Goal: Communication & Community: Ask a question

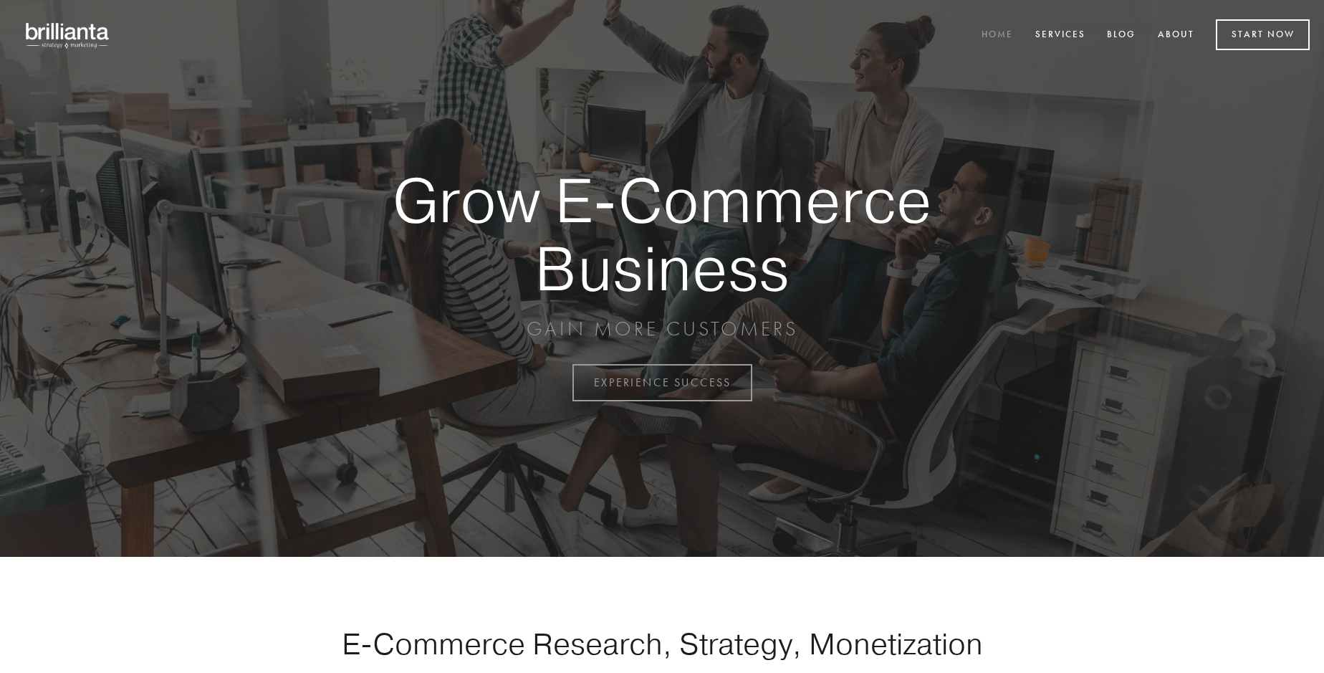
scroll to position [3755, 0]
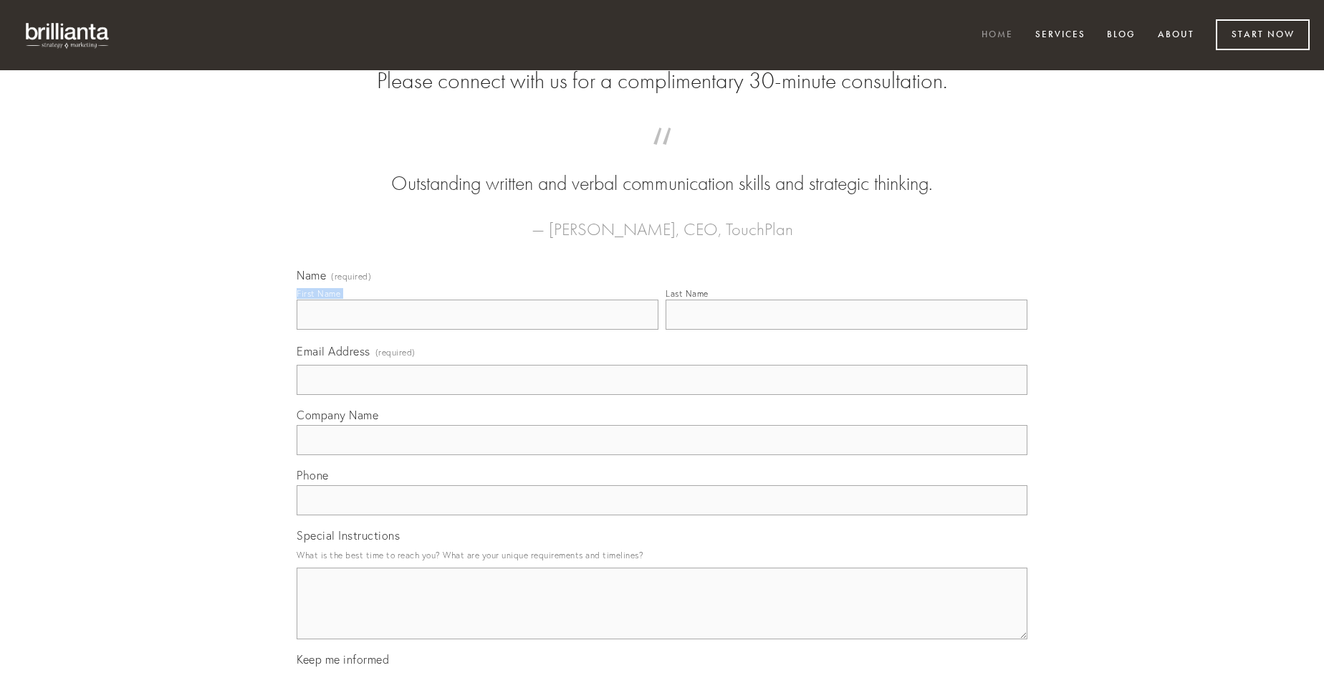
type input "[PERSON_NAME]"
click at [846, 330] on input "Last Name" at bounding box center [846, 314] width 362 height 30
type input "[PERSON_NAME]"
click at [662, 395] on input "Email Address (required)" at bounding box center [662, 380] width 731 height 30
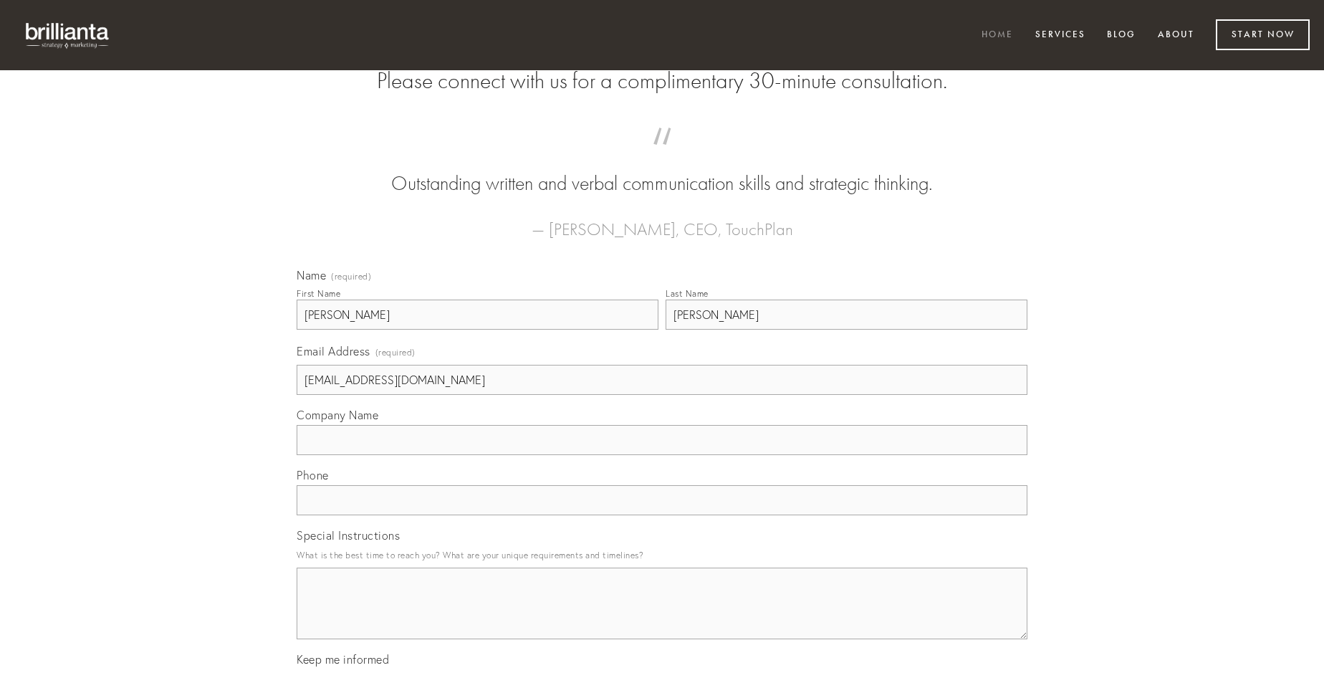
type input "[EMAIL_ADDRESS][DOMAIN_NAME]"
click at [662, 455] on input "Company Name" at bounding box center [662, 440] width 731 height 30
type input "bellicus"
click at [662, 515] on input "text" at bounding box center [662, 500] width 731 height 30
click at [662, 616] on textarea "Special Instructions" at bounding box center [662, 603] width 731 height 72
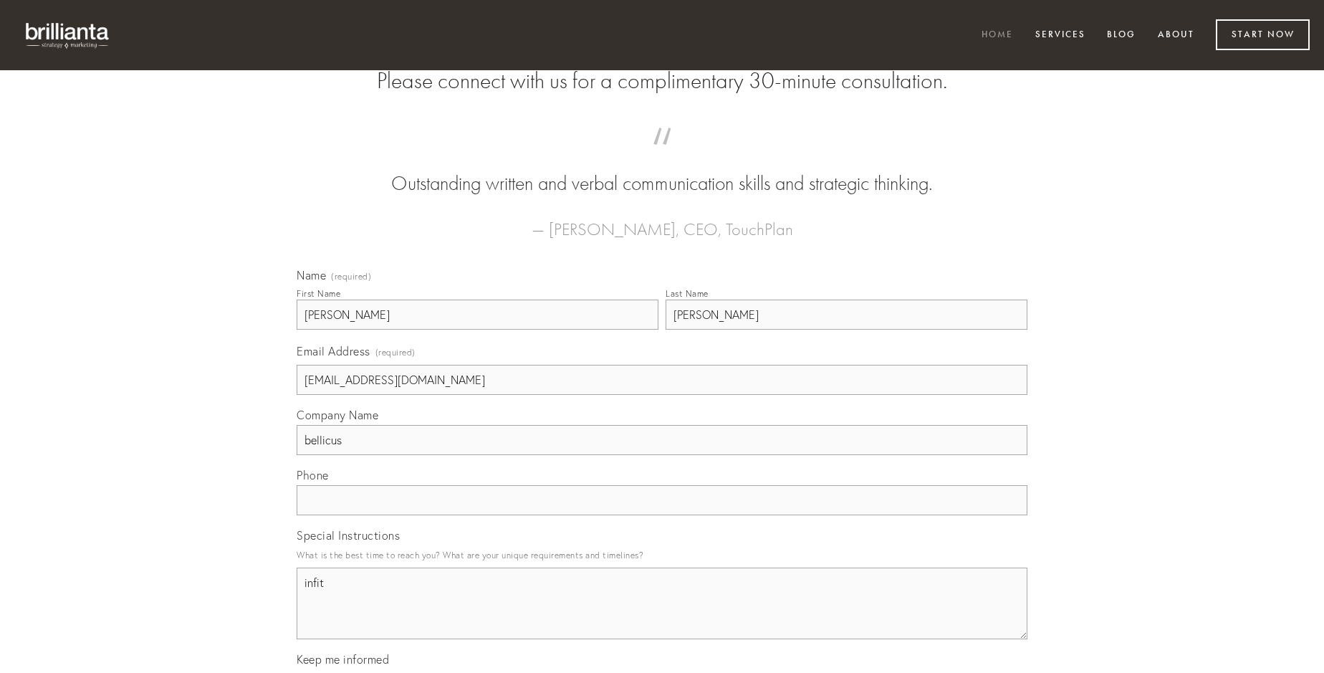
type textarea "infit"
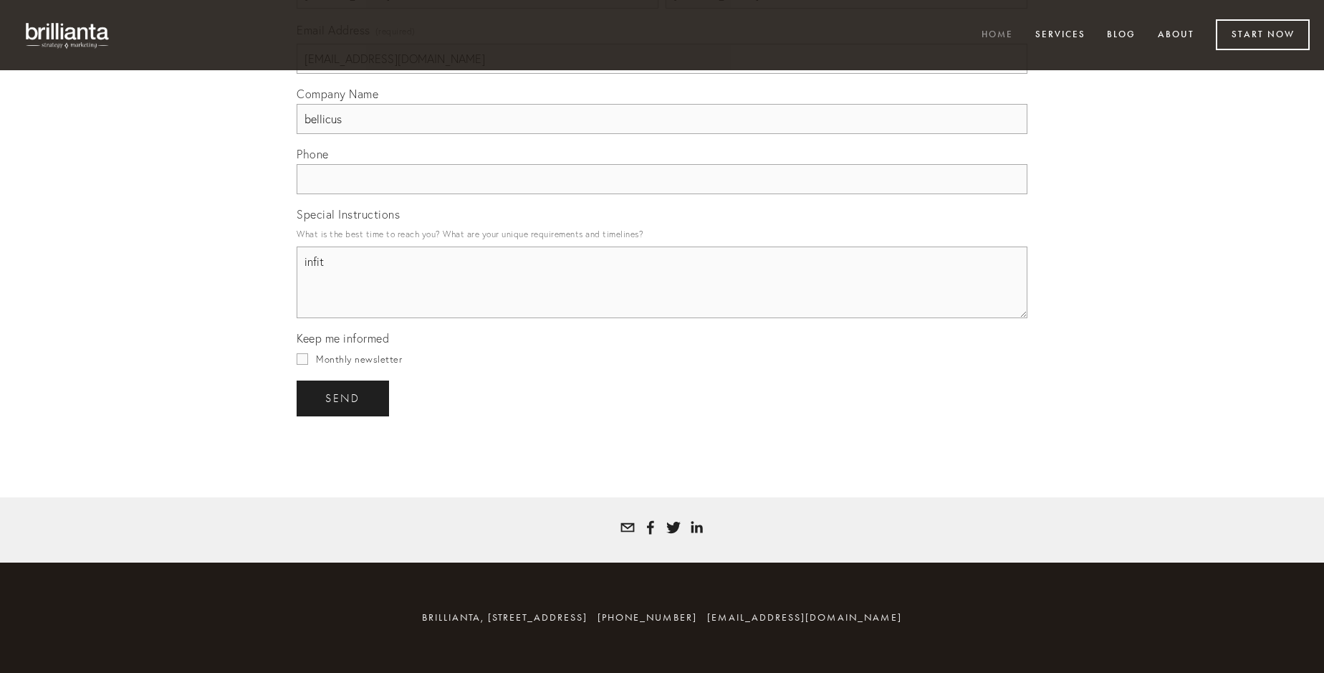
click at [344, 398] on span "send" at bounding box center [342, 398] width 35 height 13
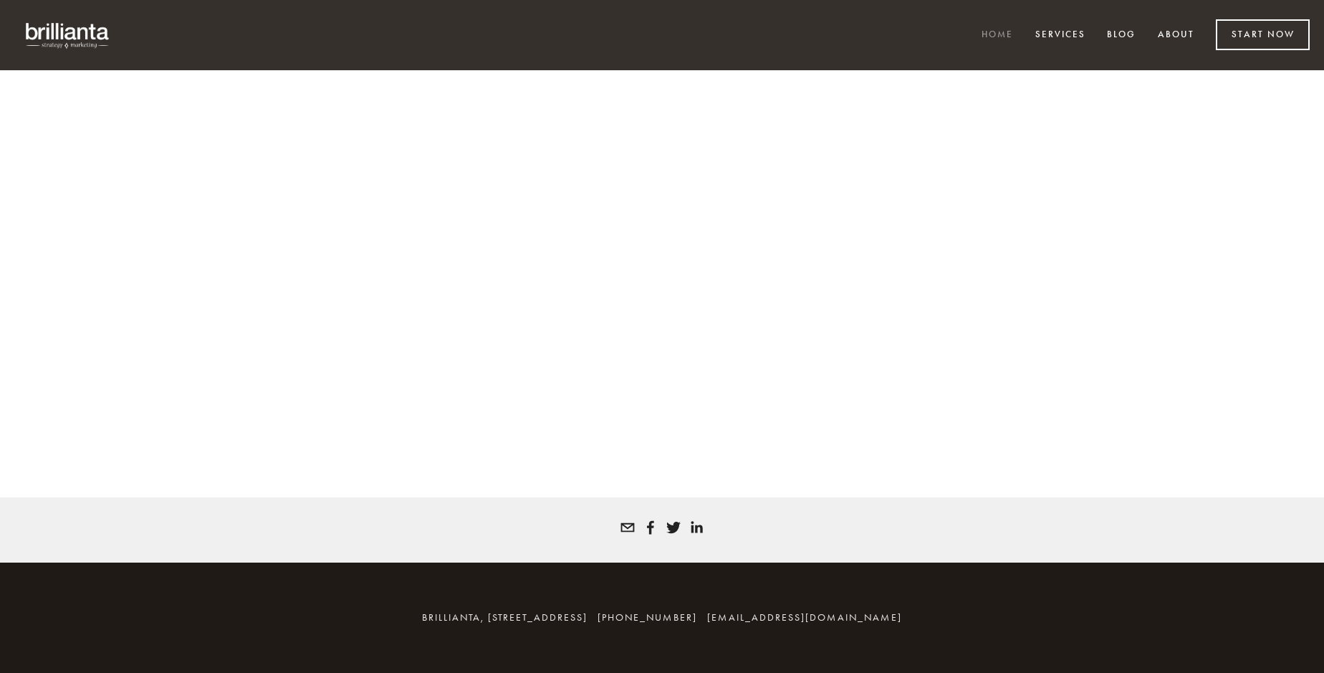
scroll to position [3736, 0]
